Goal: Communication & Community: Answer question/provide support

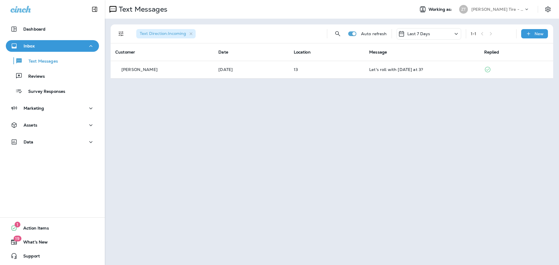
click at [29, 47] on p "Inbox" at bounding box center [29, 46] width 11 height 5
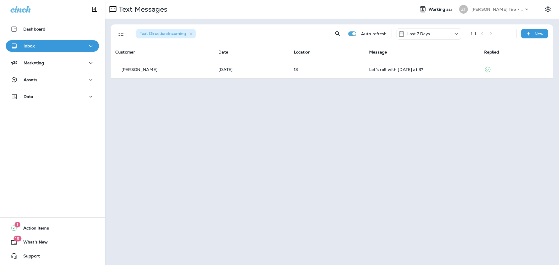
click at [31, 47] on p "Inbox" at bounding box center [29, 46] width 11 height 5
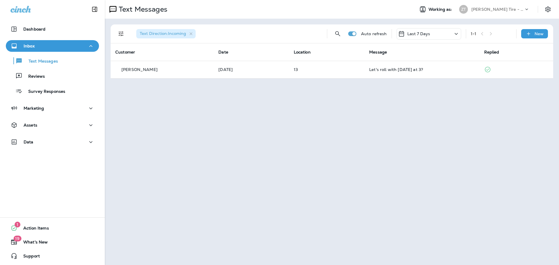
click at [501, 11] on p "[PERSON_NAME] Tire - Hills & [PERSON_NAME]" at bounding box center [498, 9] width 52 height 5
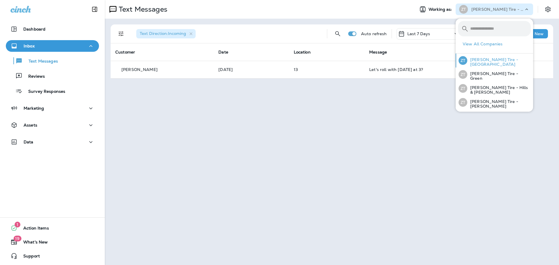
click at [488, 59] on p "[PERSON_NAME] Tire - [GEOGRAPHIC_DATA]" at bounding box center [498, 61] width 63 height 9
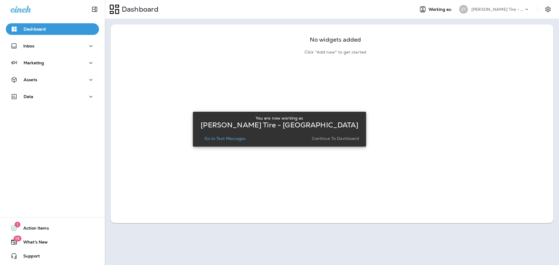
click at [326, 141] on p "Continue to Dashboard" at bounding box center [335, 138] width 47 height 5
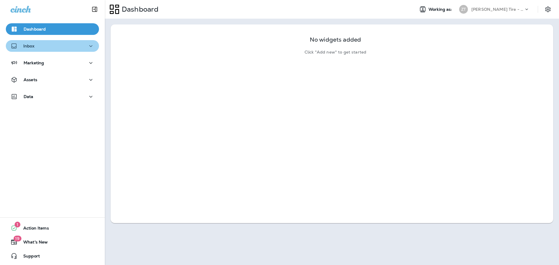
click at [62, 48] on div "Inbox" at bounding box center [52, 46] width 84 height 7
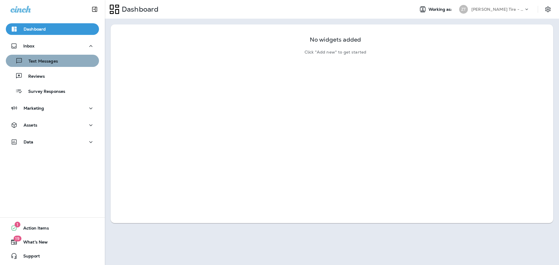
click at [63, 66] on button "Text Messages" at bounding box center [52, 61] width 93 height 12
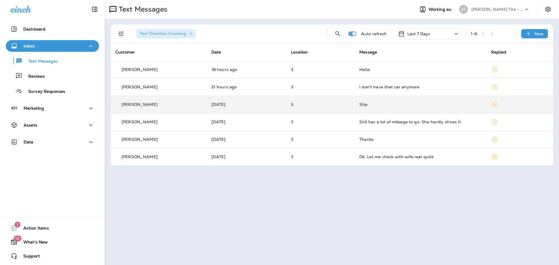
click at [310, 107] on p "3" at bounding box center [320, 104] width 59 height 5
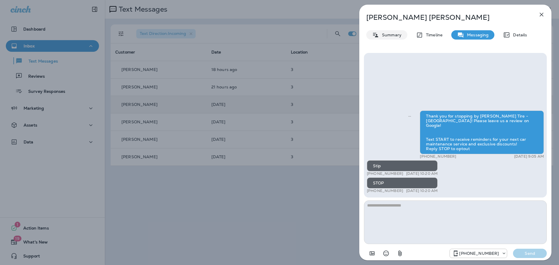
click at [394, 34] on p "Summary" at bounding box center [390, 35] width 22 height 5
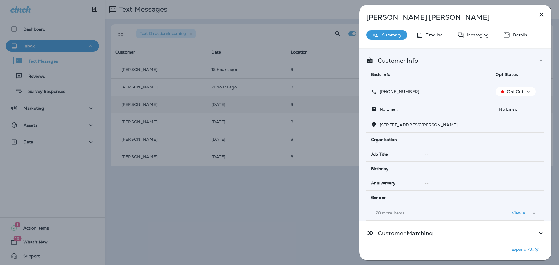
click at [340, 100] on div "[PERSON_NAME] Summary Timeline Messaging Details Customer Info Basic Info Opt S…" at bounding box center [279, 132] width 559 height 265
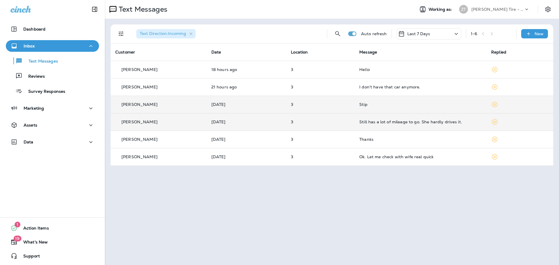
click at [346, 122] on p "3" at bounding box center [320, 122] width 59 height 5
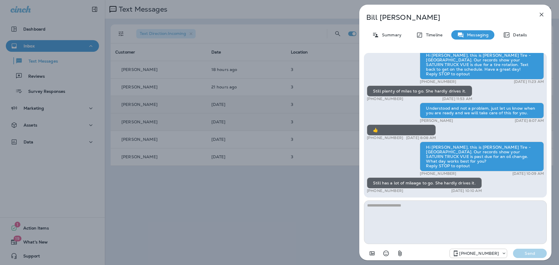
click at [416, 213] on textarea at bounding box center [455, 223] width 183 height 44
type textarea "*"
type textarea "**********"
click at [529, 254] on p "Send" at bounding box center [530, 253] width 24 height 5
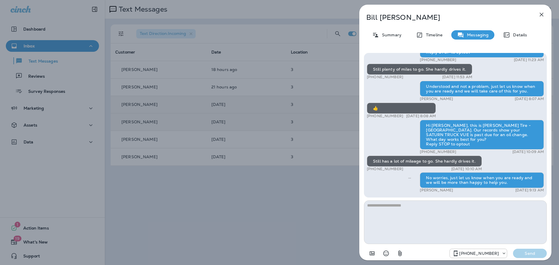
click at [335, 197] on div "[PERSON_NAME] Summary Timeline Messaging Details Thank you for stopping by [PER…" at bounding box center [279, 132] width 559 height 265
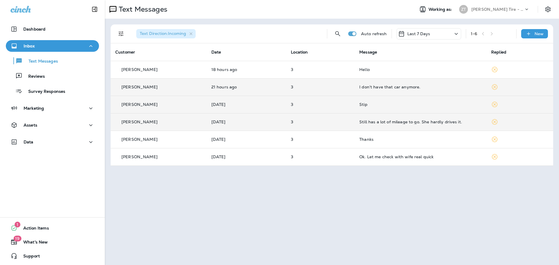
click at [361, 91] on td "I don't have that car anymore." at bounding box center [421, 86] width 132 height 17
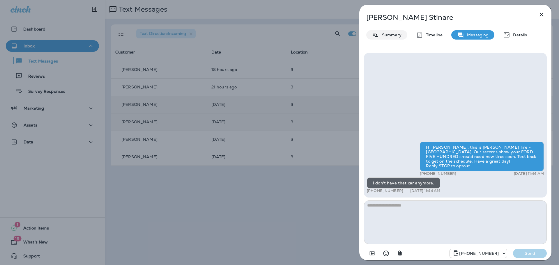
click at [387, 38] on div "Summary" at bounding box center [386, 34] width 41 height 9
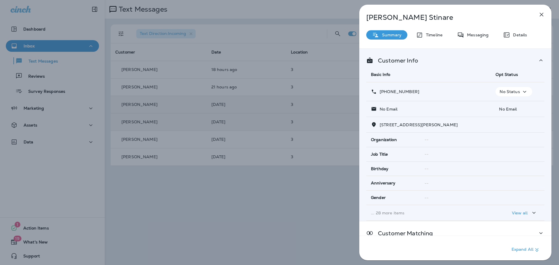
click at [500, 92] on p "No Status" at bounding box center [510, 91] width 20 height 5
click at [500, 105] on icon "button" at bounding box center [499, 105] width 3 height 3
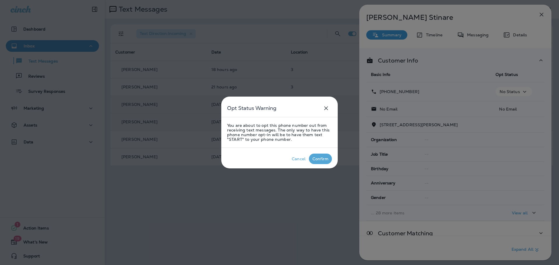
click at [321, 158] on div "Confirm" at bounding box center [321, 159] width 16 height 5
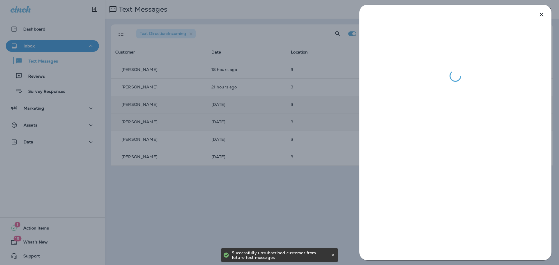
click at [315, 100] on div at bounding box center [279, 132] width 559 height 265
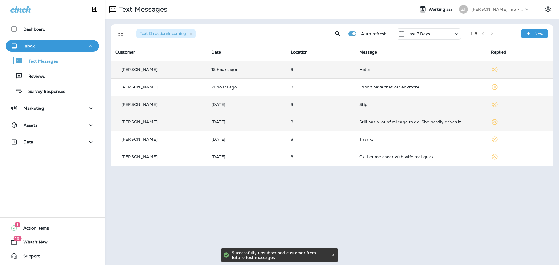
click at [355, 71] on td "Hello" at bounding box center [421, 69] width 132 height 17
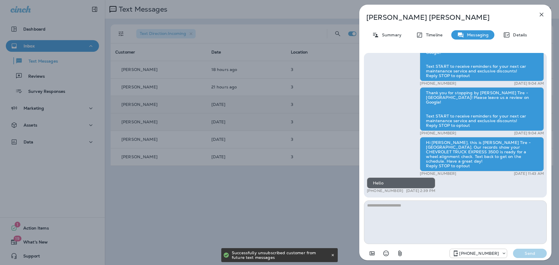
click at [376, 204] on textarea at bounding box center [455, 223] width 183 height 44
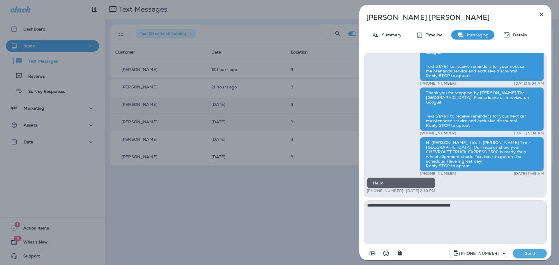
type textarea "**********"
click at [527, 255] on p "Send" at bounding box center [530, 253] width 24 height 5
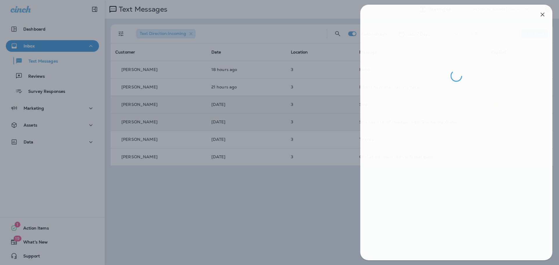
click at [312, 191] on div at bounding box center [280, 132] width 559 height 265
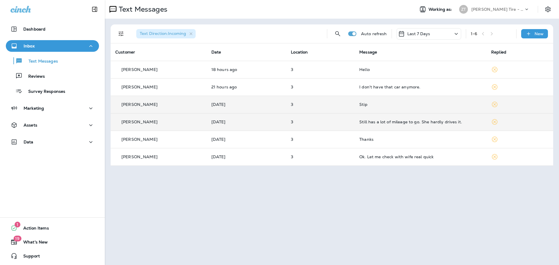
click at [489, 9] on p "[PERSON_NAME] Tire - [GEOGRAPHIC_DATA]" at bounding box center [498, 9] width 52 height 5
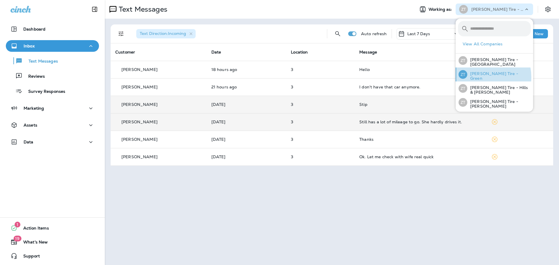
click at [481, 77] on p "[PERSON_NAME] Tire - Green" at bounding box center [498, 75] width 63 height 9
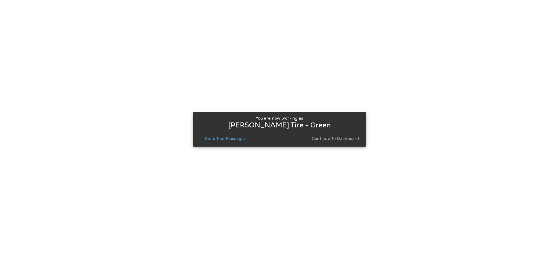
click at [348, 139] on p "Continue to Dashboard" at bounding box center [335, 138] width 47 height 5
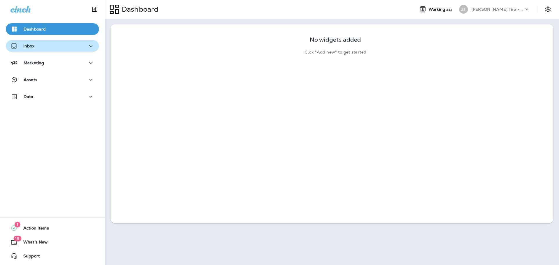
click at [34, 47] on div "Inbox" at bounding box center [52, 46] width 84 height 7
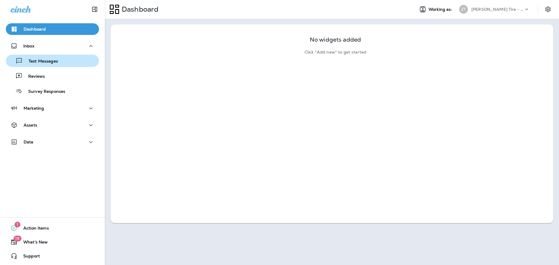
click at [38, 63] on p "Text Messages" at bounding box center [40, 62] width 35 height 6
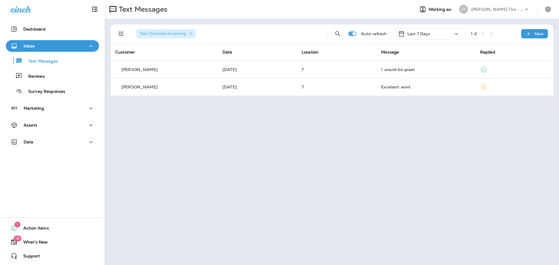
click at [479, 13] on div "[PERSON_NAME] Tire - Green" at bounding box center [498, 9] width 52 height 9
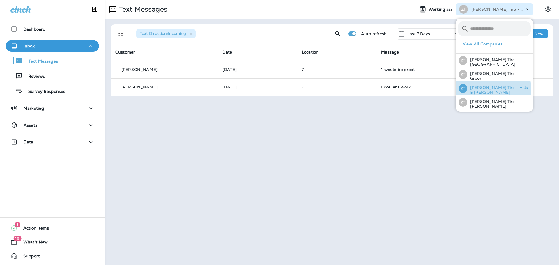
click at [475, 90] on p "[PERSON_NAME] Tire - Hills & [PERSON_NAME]" at bounding box center [498, 89] width 63 height 9
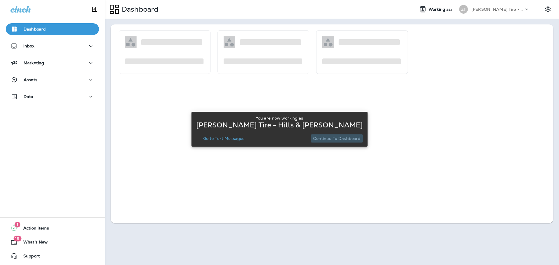
click at [338, 139] on p "Continue to Dashboard" at bounding box center [336, 138] width 47 height 5
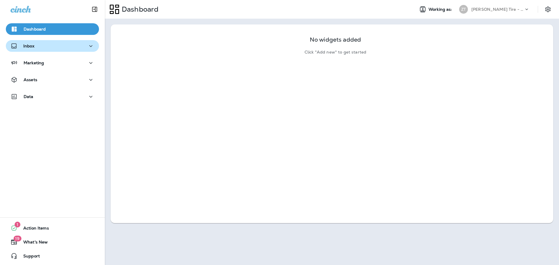
click at [31, 46] on p "Inbox" at bounding box center [28, 46] width 11 height 5
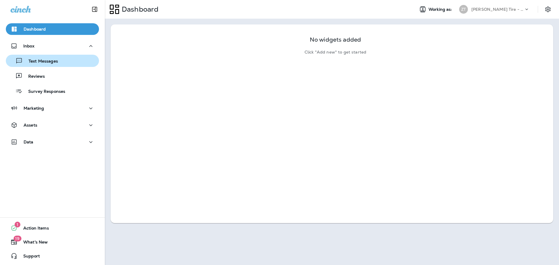
click at [32, 65] on button "Text Messages" at bounding box center [52, 61] width 93 height 12
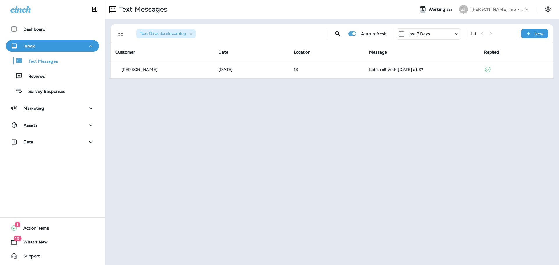
click at [492, 11] on p "[PERSON_NAME] Tire - Hills & [PERSON_NAME]" at bounding box center [498, 9] width 52 height 5
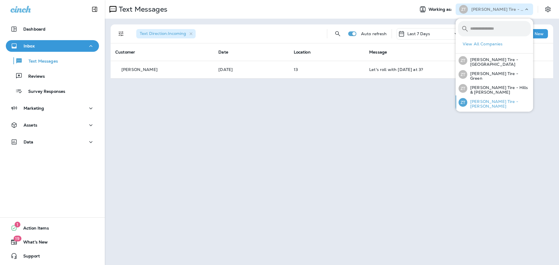
click at [481, 107] on div "[PERSON_NAME] Tire - [PERSON_NAME]" at bounding box center [494, 103] width 77 height 14
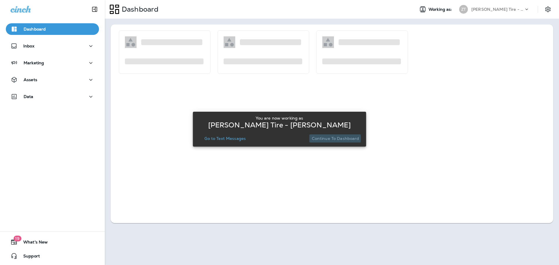
click at [335, 138] on p "Continue to Dashboard" at bounding box center [335, 138] width 47 height 5
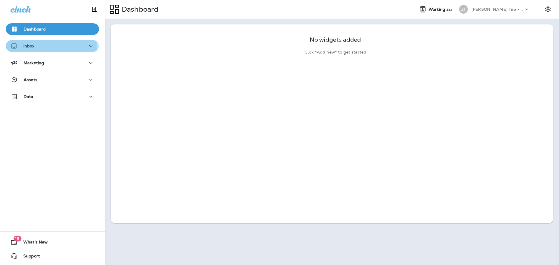
click at [33, 47] on p "Inbox" at bounding box center [28, 46] width 11 height 5
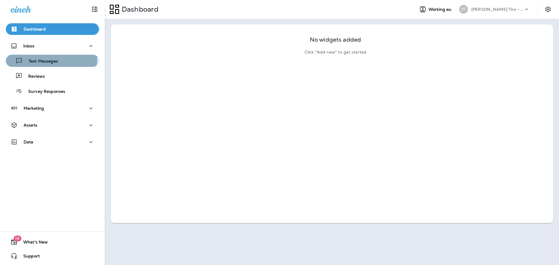
click at [33, 57] on div "Text Messages" at bounding box center [33, 61] width 50 height 9
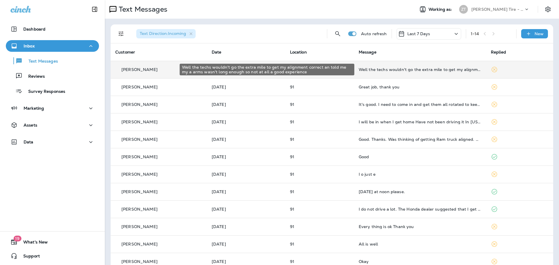
click at [400, 68] on div "Well the techs wouldn't go the extra mile to get my alignment correct an told m…" at bounding box center [420, 69] width 123 height 5
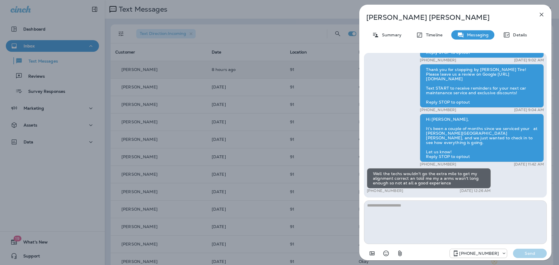
click at [373, 206] on textarea at bounding box center [455, 223] width 183 height 44
click at [414, 206] on textarea "**********" at bounding box center [455, 223] width 183 height 44
click at [439, 208] on textarea "**********" at bounding box center [455, 223] width 183 height 44
type textarea "**********"
drag, startPoint x: 435, startPoint y: 205, endPoint x: 364, endPoint y: 210, distance: 71.3
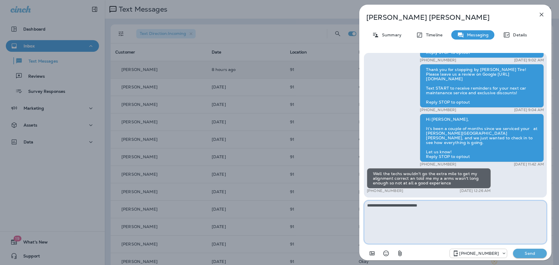
click at [364, 210] on textarea "**********" at bounding box center [455, 223] width 183 height 44
click at [322, 124] on div "[PERSON_NAME] Summary Timeline Messaging Details Thank you for stopping by [PER…" at bounding box center [279, 132] width 559 height 265
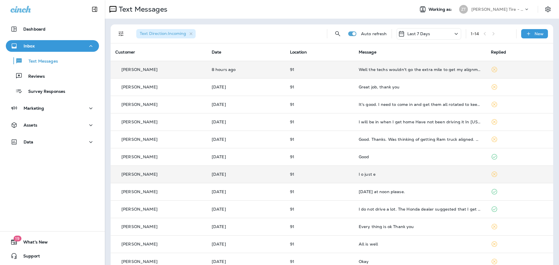
click at [376, 177] on div "I o just e" at bounding box center [420, 174] width 123 height 5
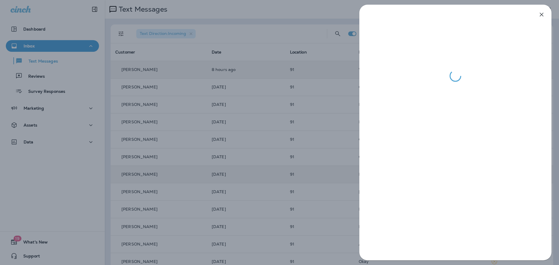
click at [329, 171] on div at bounding box center [279, 132] width 559 height 265
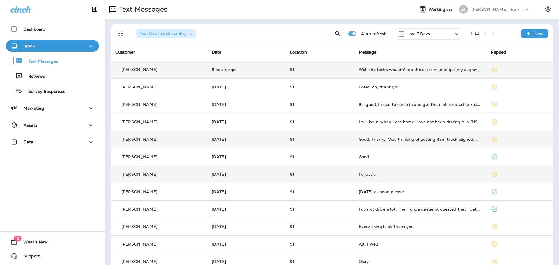
click at [340, 144] on td "91" at bounding box center [319, 139] width 69 height 17
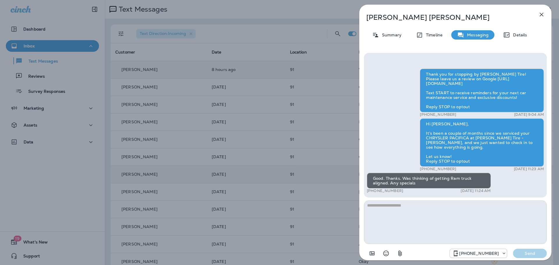
click at [375, 209] on textarea at bounding box center [455, 223] width 183 height 44
type textarea "*"
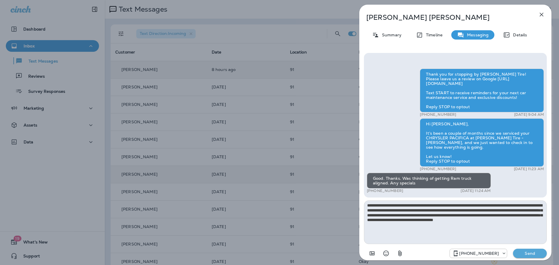
type textarea "**********"
click at [525, 255] on p "Send" at bounding box center [530, 253] width 24 height 5
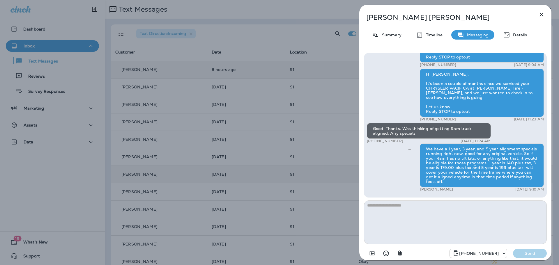
click at [321, 136] on div "[PERSON_NAME] Summary Timeline Messaging Details Thank you for stopping by [PER…" at bounding box center [279, 132] width 559 height 265
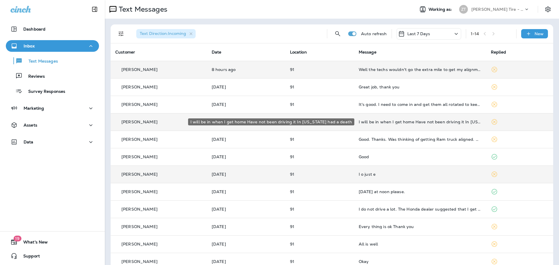
click at [402, 124] on div "I will be in when I get home Have not been driving it In [US_STATE] had a death" at bounding box center [420, 122] width 123 height 5
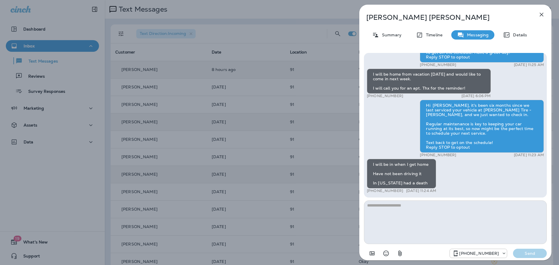
click at [384, 206] on textarea at bounding box center [455, 223] width 183 height 44
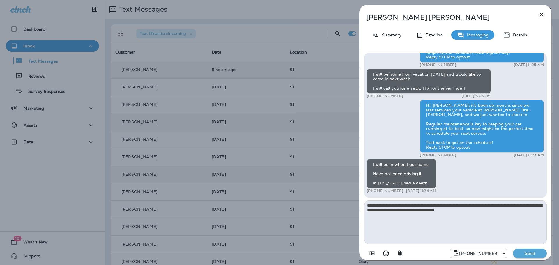
click at [428, 206] on textarea "**********" at bounding box center [455, 223] width 183 height 44
type textarea "**********"
click at [526, 253] on p "Send" at bounding box center [530, 253] width 24 height 5
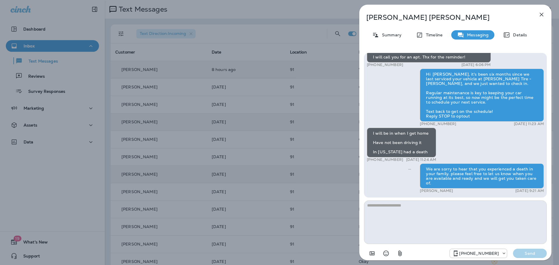
click at [372, 199] on div "Hi [PERSON_NAME], this is [PERSON_NAME] Tire. Our records show your is due for …" at bounding box center [455, 156] width 183 height 207
click at [364, 193] on div "Hi [PERSON_NAME], this is [PERSON_NAME] Tire. Our records show your is due for …" at bounding box center [455, 156] width 192 height 216
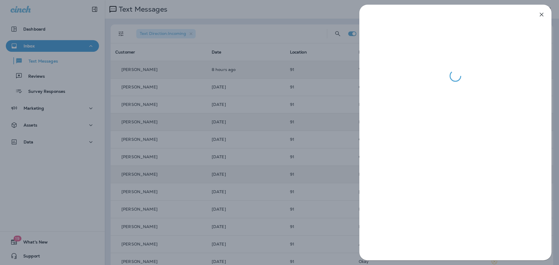
click at [357, 187] on div at bounding box center [279, 132] width 559 height 265
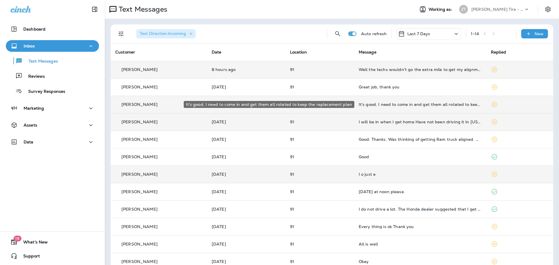
click at [373, 105] on div "It's good. I need to come in and get them all rotated to keep the replacement p…" at bounding box center [420, 104] width 123 height 5
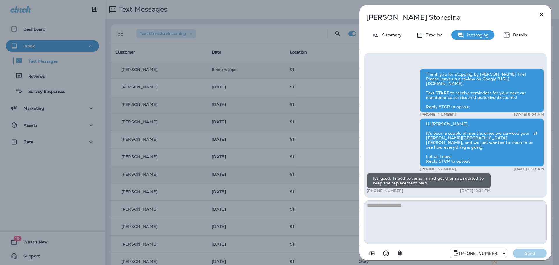
click at [387, 206] on textarea at bounding box center [455, 223] width 183 height 44
type textarea "**********"
click at [535, 255] on p "Send" at bounding box center [530, 253] width 24 height 5
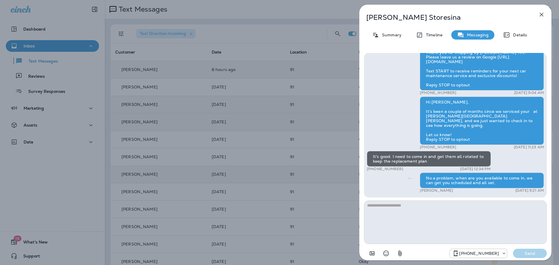
click at [311, 152] on div "[PERSON_NAME] Summary Timeline Messaging Details Thank you for stopping by [PER…" at bounding box center [279, 132] width 559 height 265
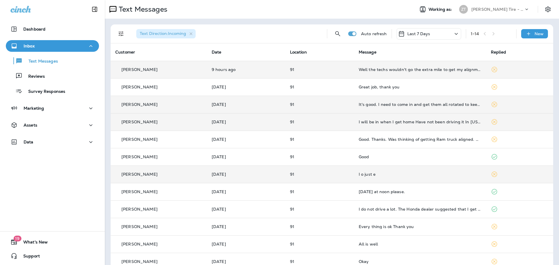
click at [27, 45] on p "Inbox" at bounding box center [29, 46] width 11 height 5
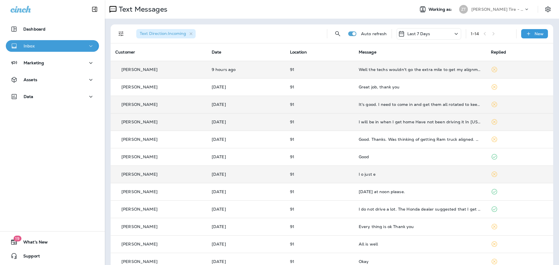
click at [28, 42] on button "Inbox" at bounding box center [52, 46] width 93 height 12
